Goal: Transaction & Acquisition: Download file/media

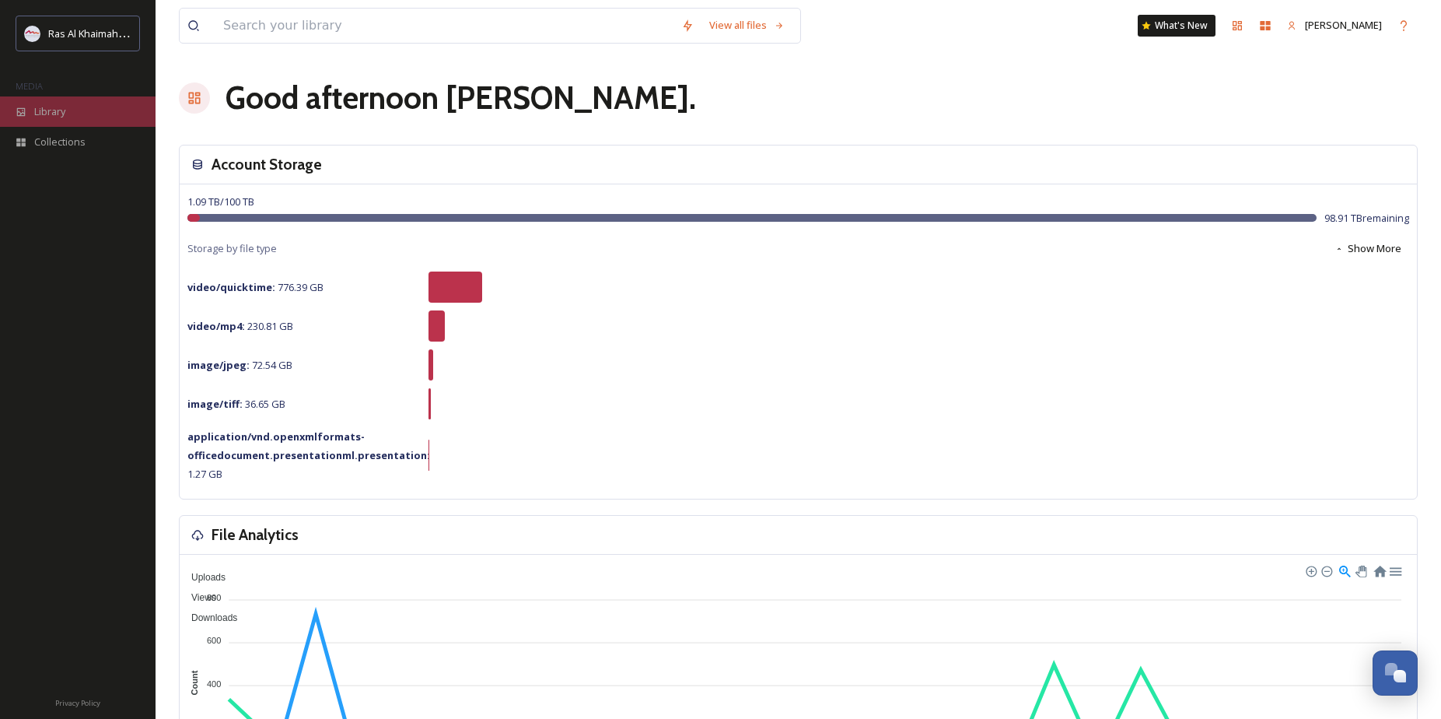
click at [67, 110] on div "Library" at bounding box center [78, 111] width 156 height 30
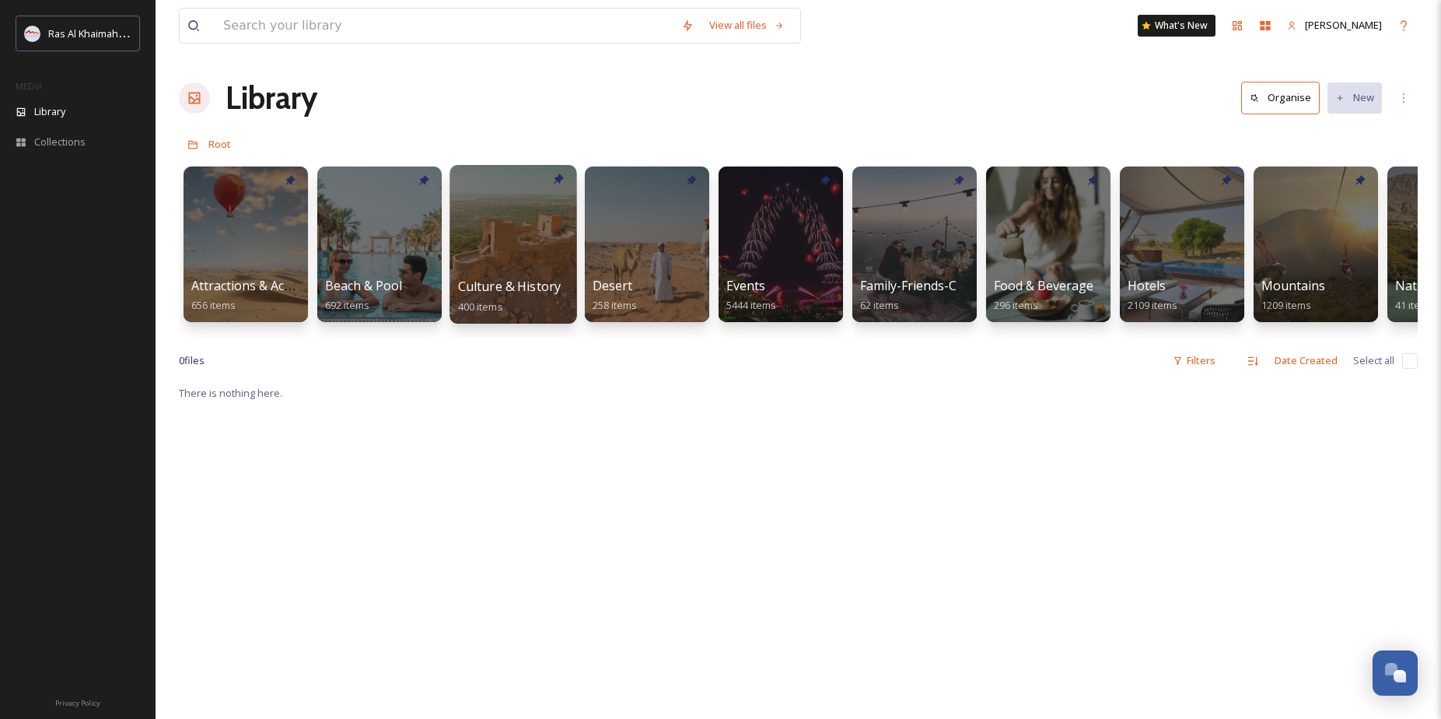
click at [471, 232] on div at bounding box center [513, 244] width 127 height 159
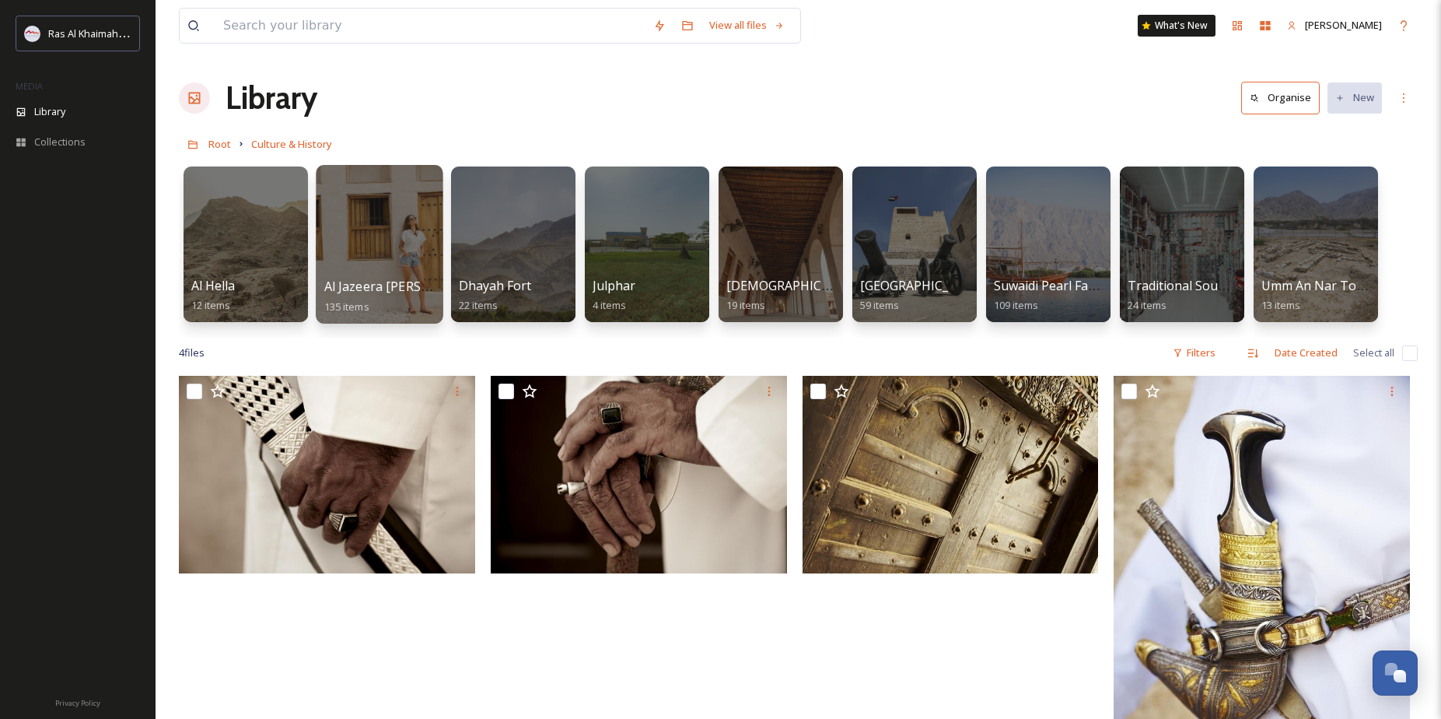
click at [366, 243] on div at bounding box center [379, 244] width 127 height 159
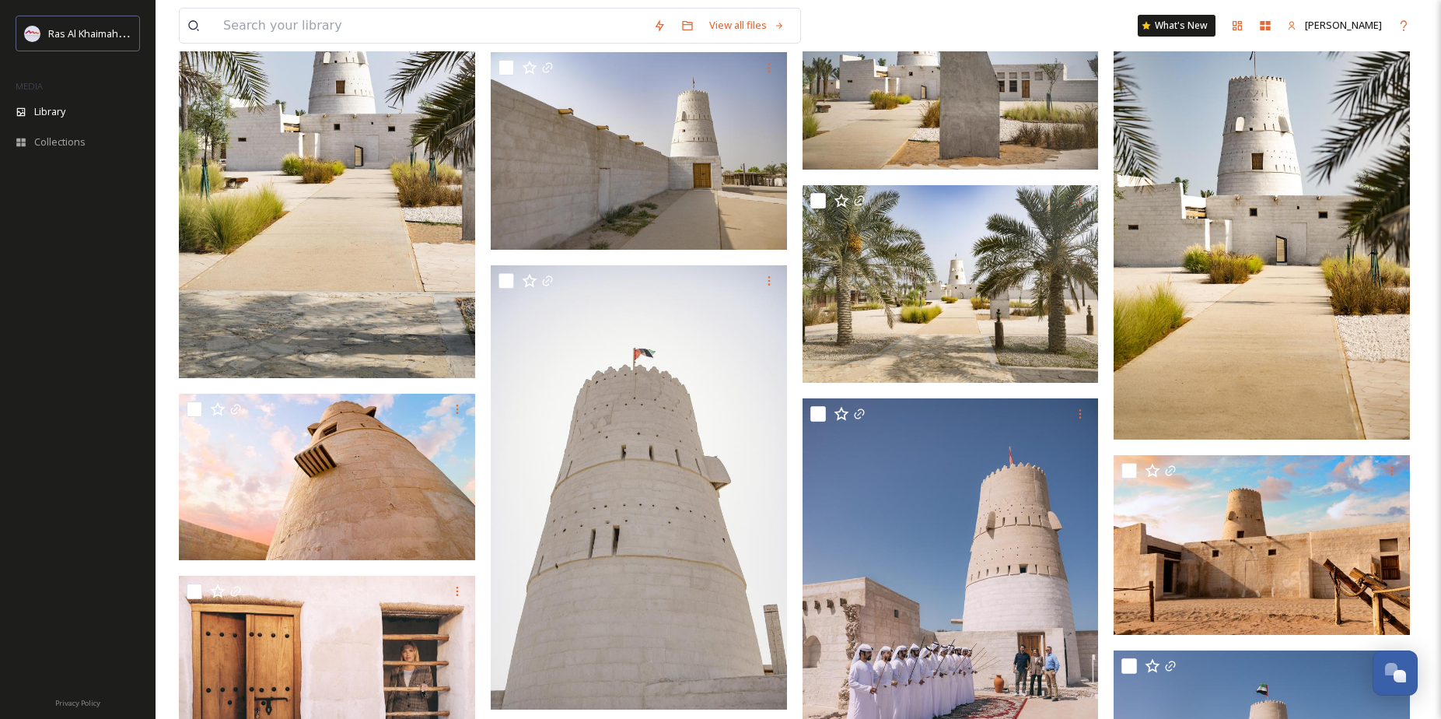
scroll to position [3084, 0]
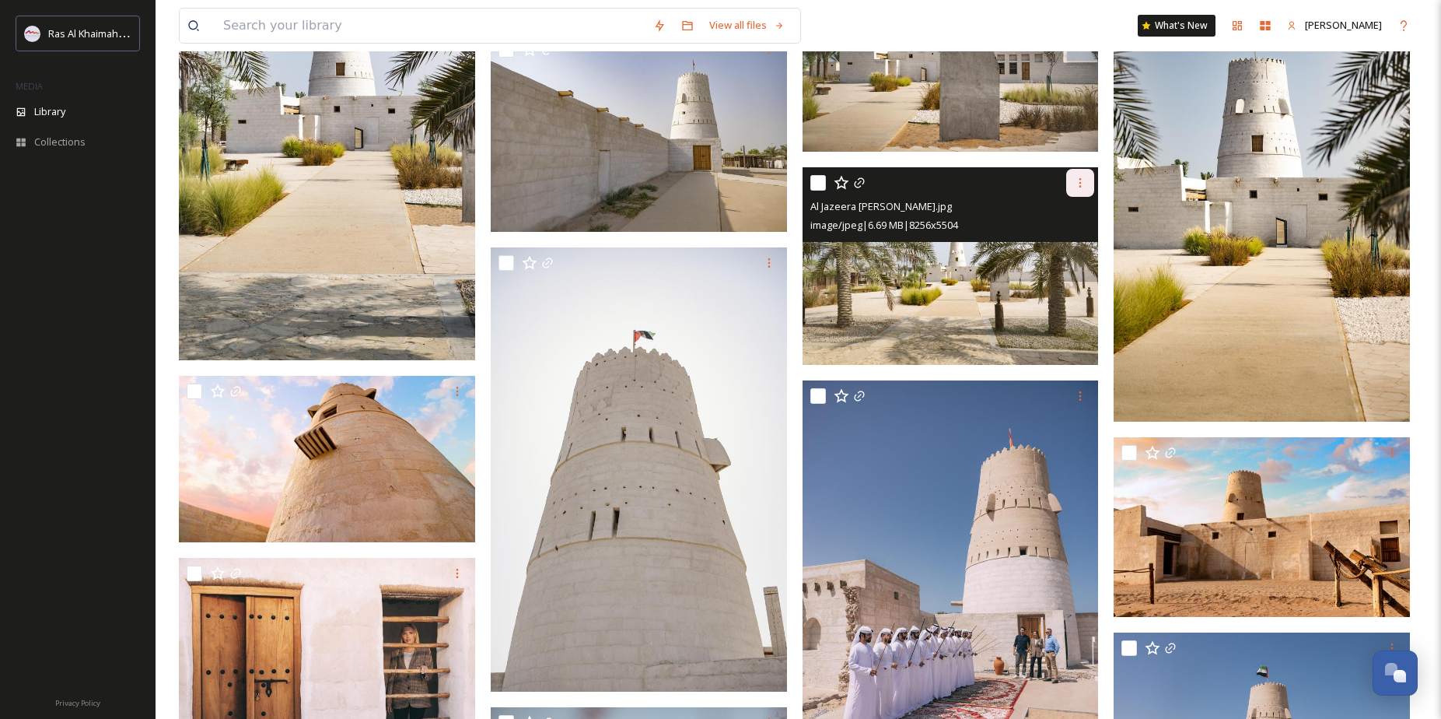
click at [1087, 180] on icon at bounding box center [1080, 183] width 12 height 12
click at [1049, 244] on span "Download" at bounding box center [1061, 247] width 47 height 15
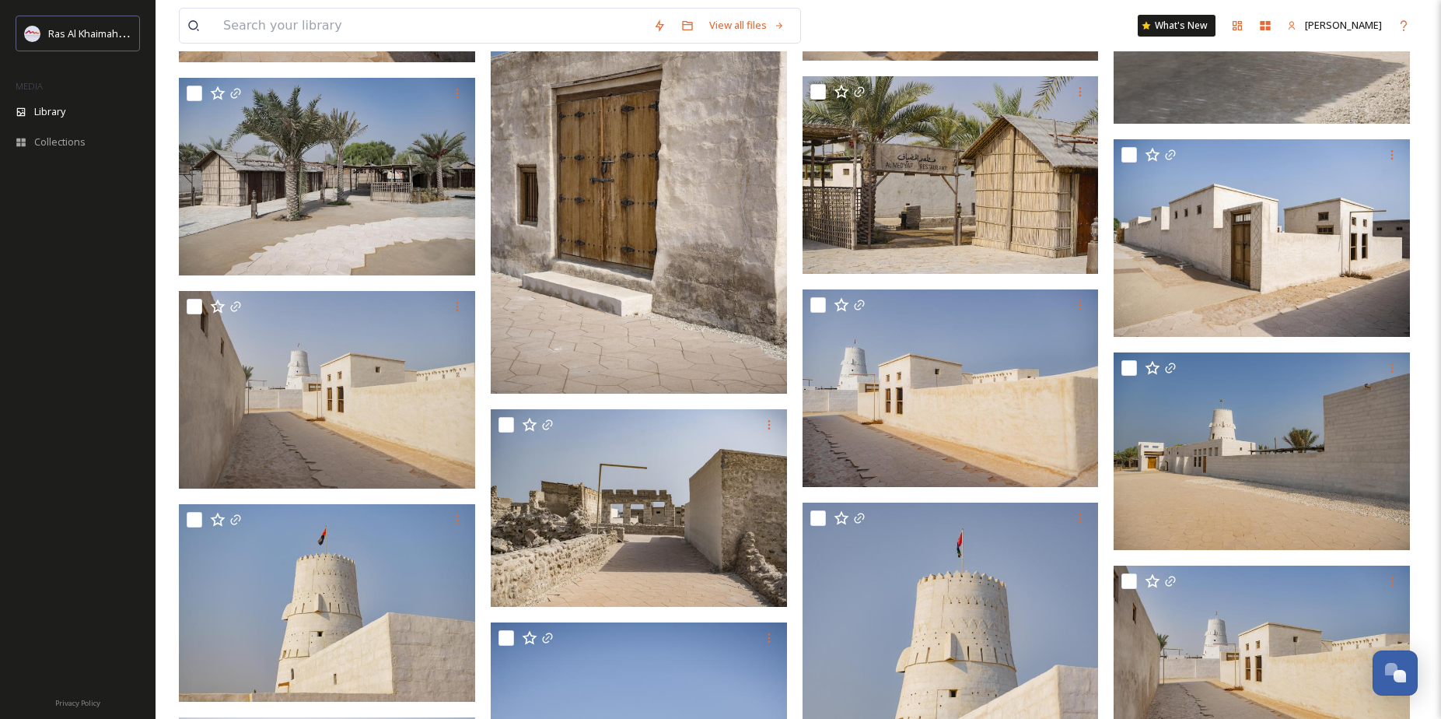
scroll to position [1641, 0]
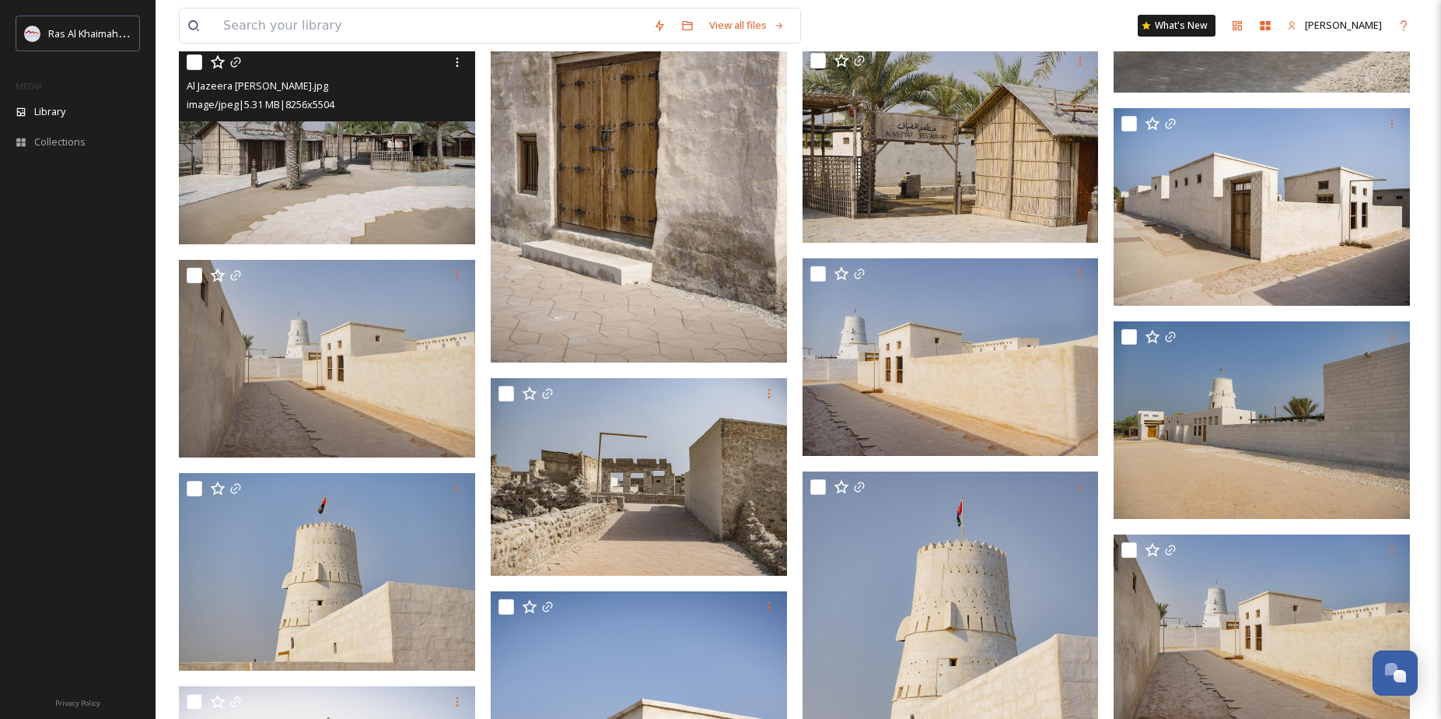
click at [345, 159] on img at bounding box center [327, 146] width 296 height 198
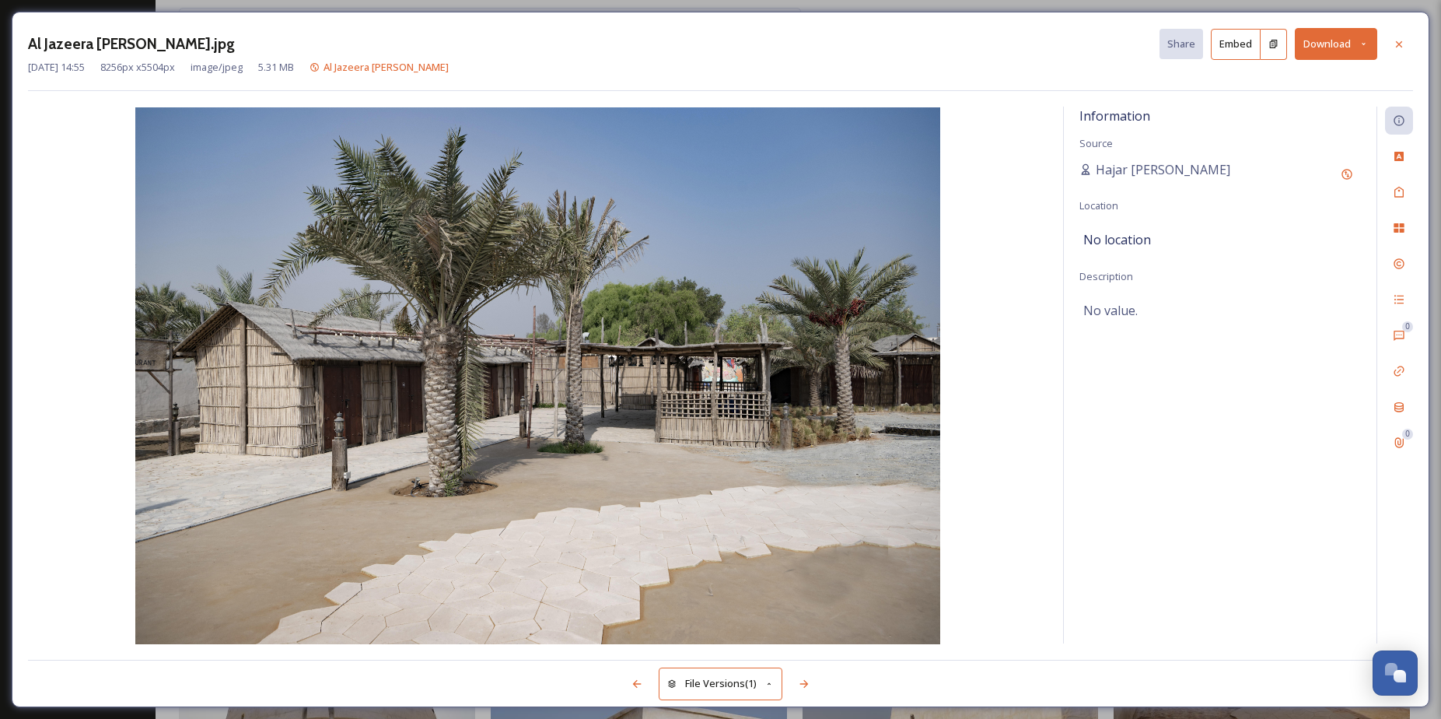
click at [1333, 42] on button "Download" at bounding box center [1336, 44] width 82 height 32
click at [1265, 78] on span "Download Original (8256 x 5504)" at bounding box center [1295, 79] width 147 height 15
click at [1399, 43] on icon at bounding box center [1399, 43] width 6 height 6
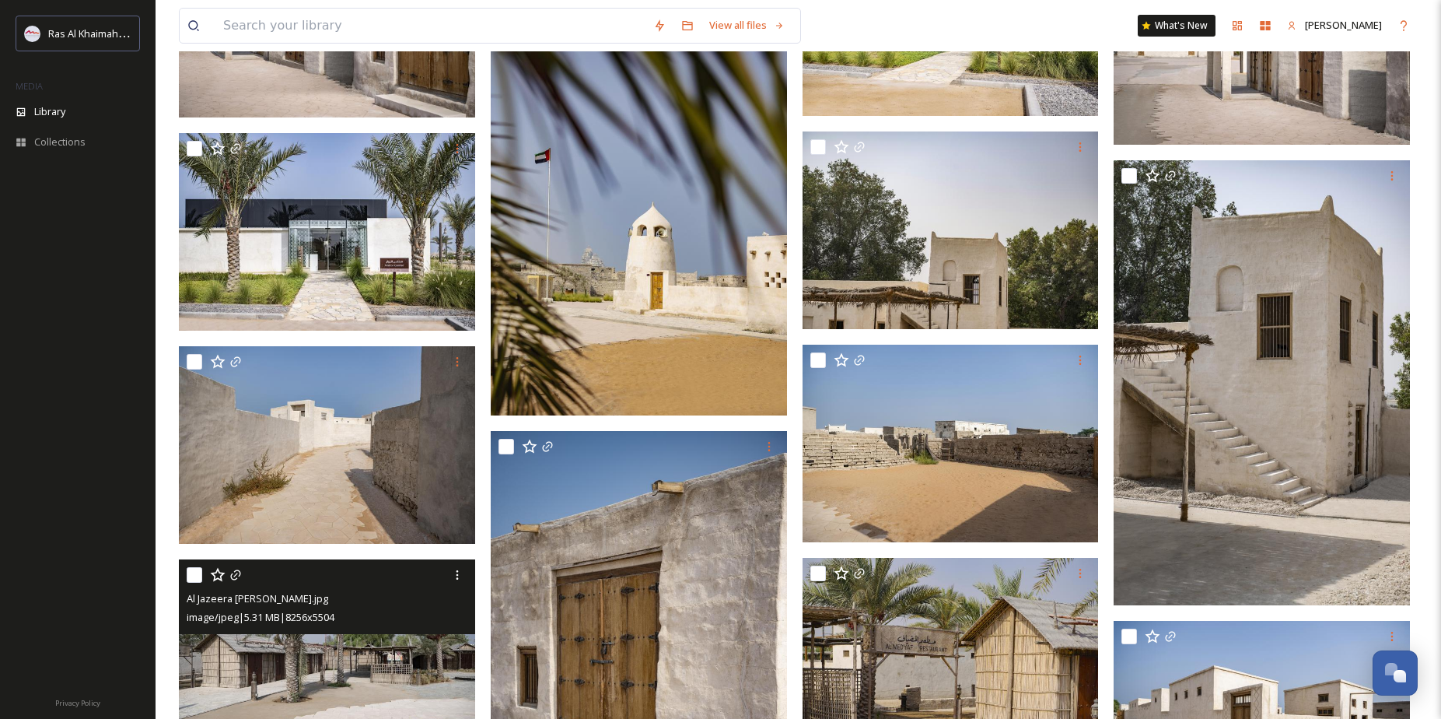
scroll to position [1121, 0]
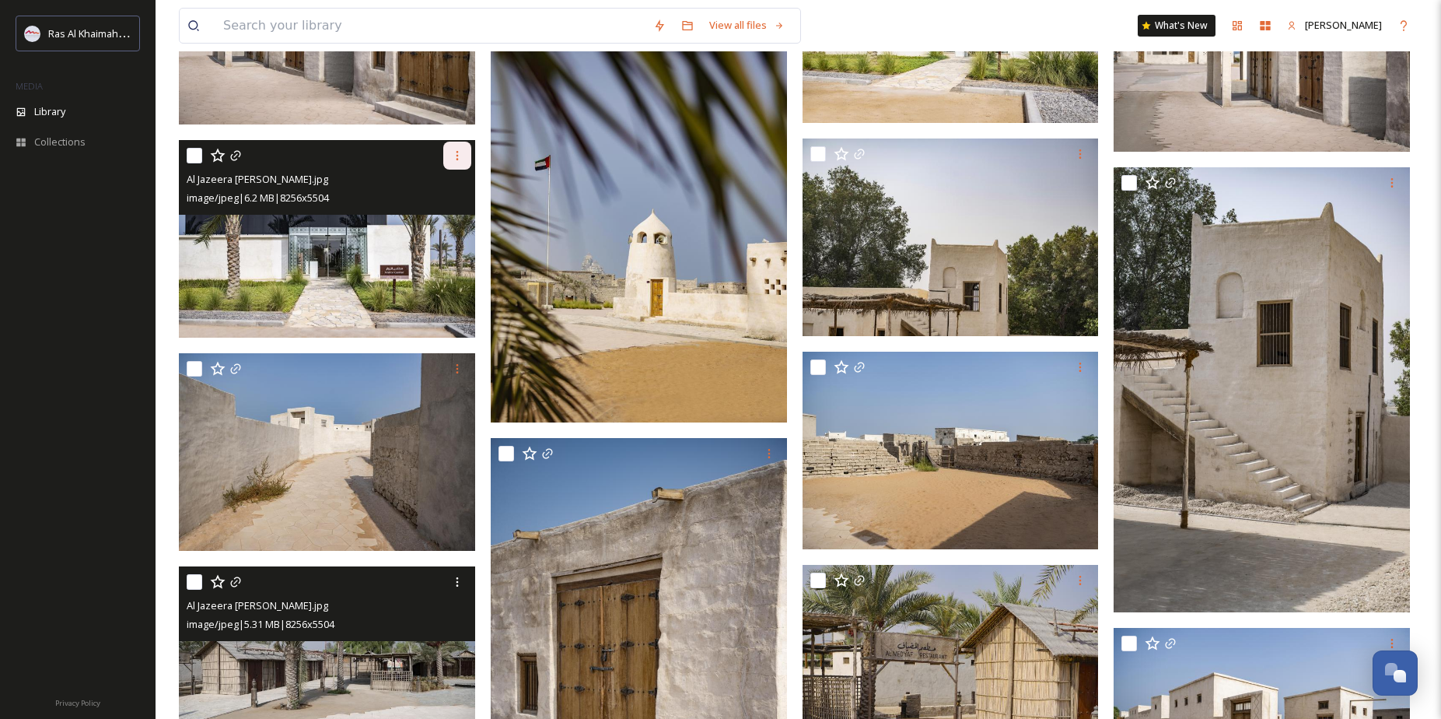
click at [461, 152] on icon at bounding box center [457, 155] width 12 height 12
click at [437, 214] on span "Download" at bounding box center [438, 219] width 47 height 15
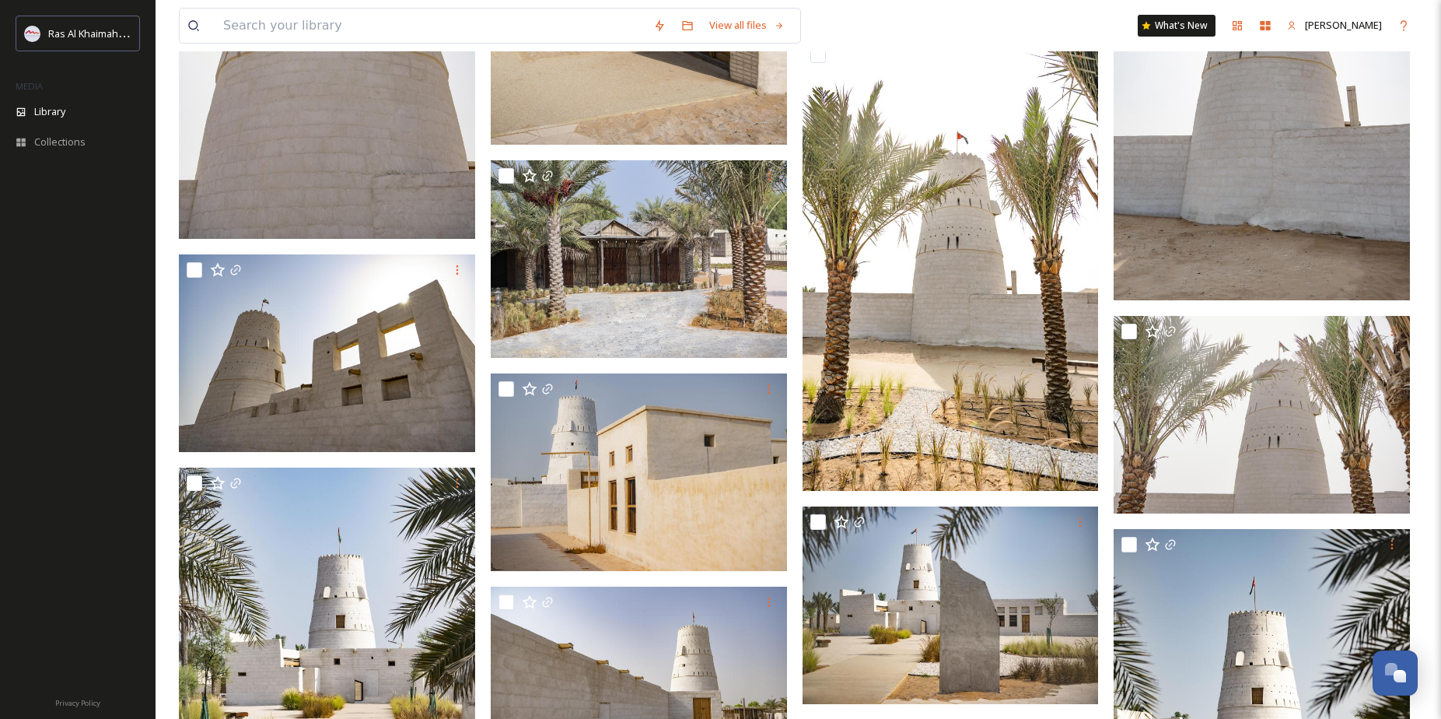
scroll to position [2534, 0]
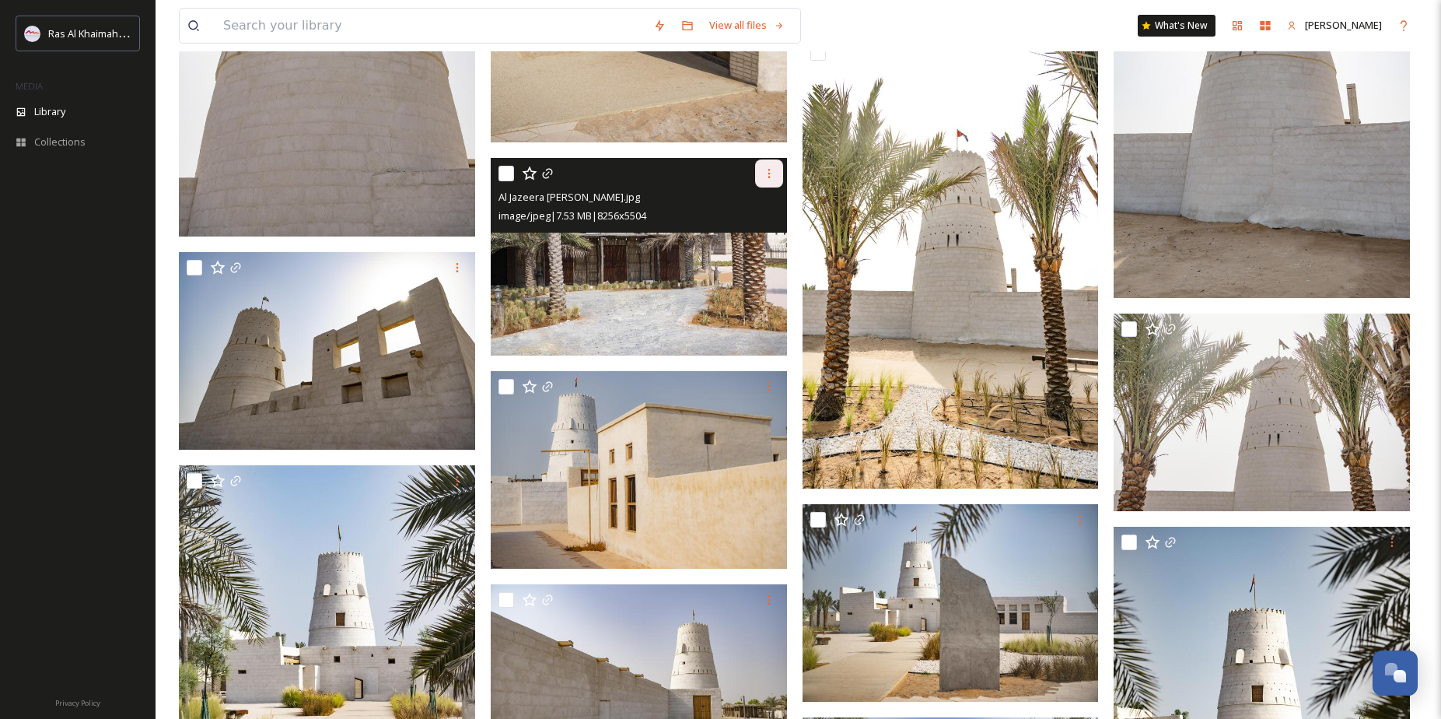
click at [776, 167] on div at bounding box center [769, 173] width 28 height 28
click at [740, 236] on span "Download" at bounding box center [750, 237] width 47 height 15
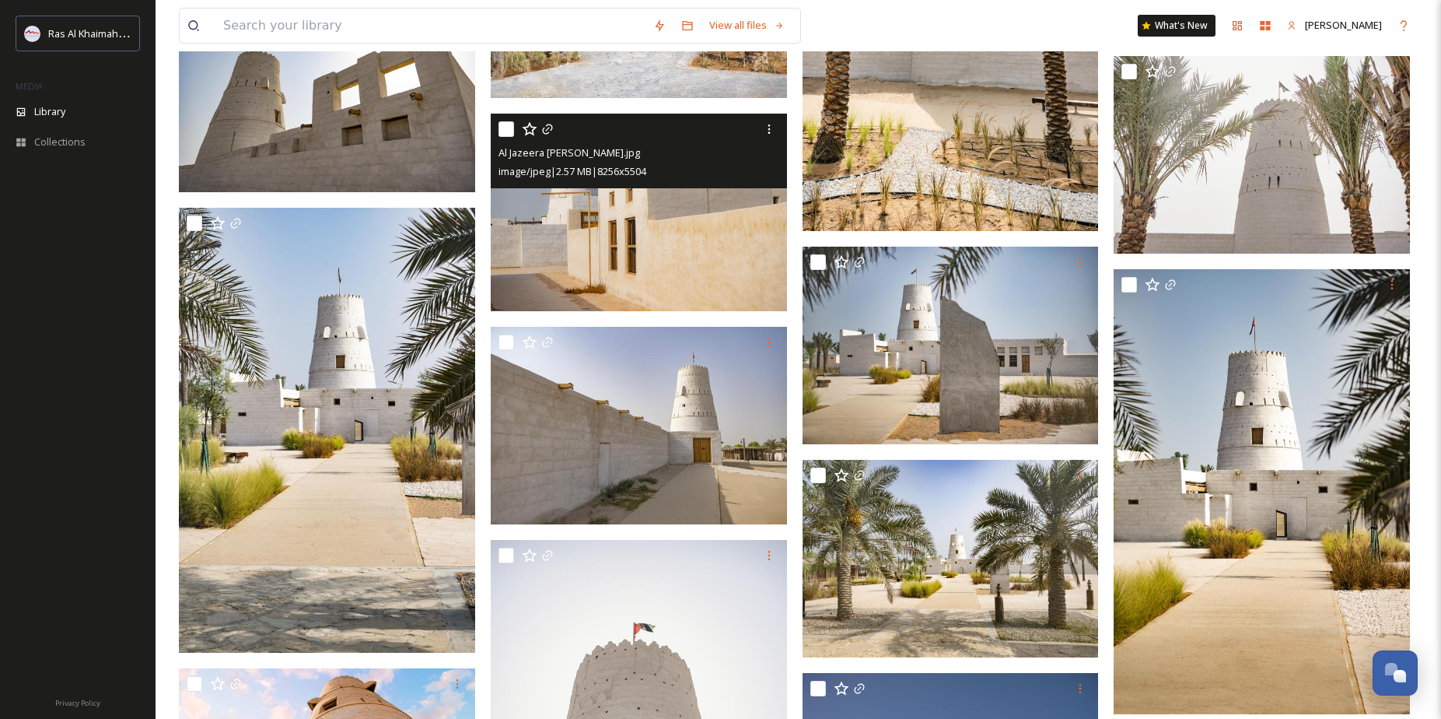
scroll to position [2856, 0]
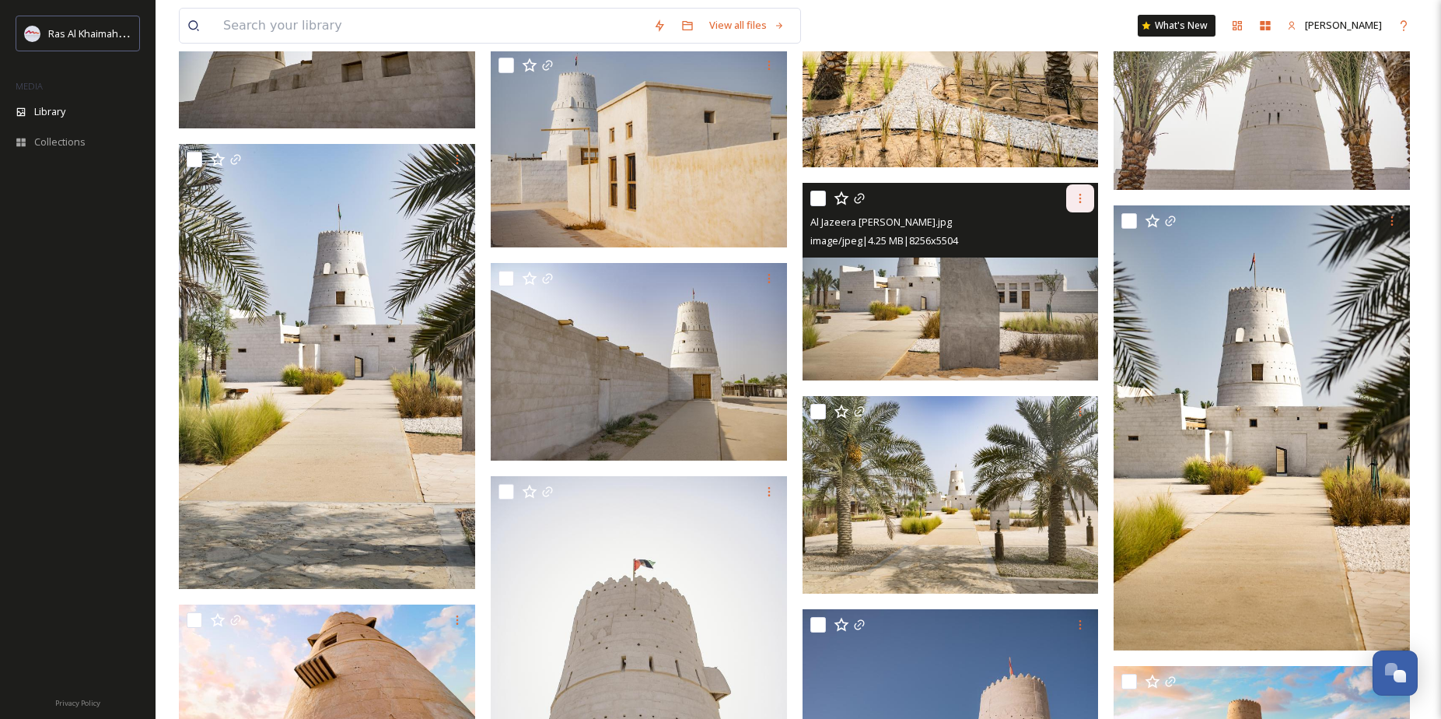
click at [1075, 196] on icon at bounding box center [1080, 198] width 12 height 12
click at [1053, 261] on span "Download" at bounding box center [1061, 262] width 47 height 15
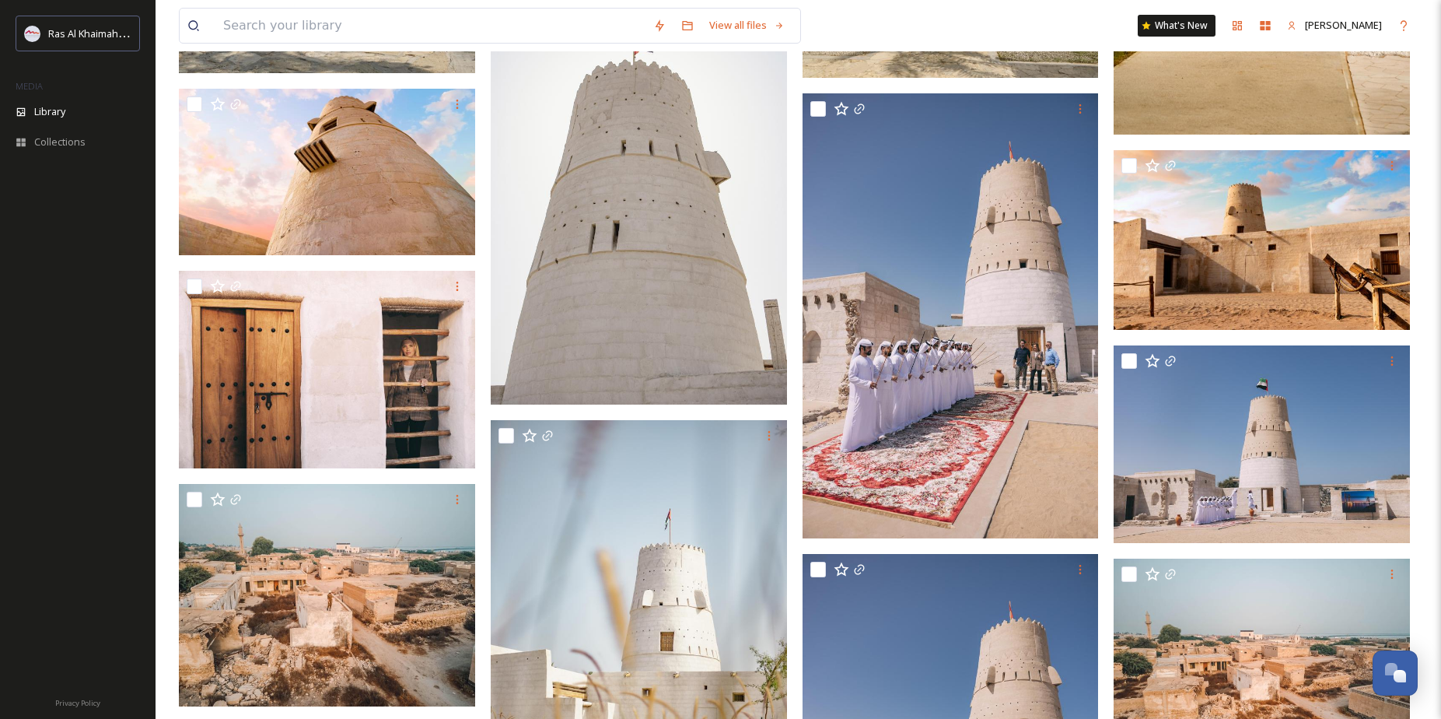
scroll to position [3371, 0]
